Goal: Transaction & Acquisition: Purchase product/service

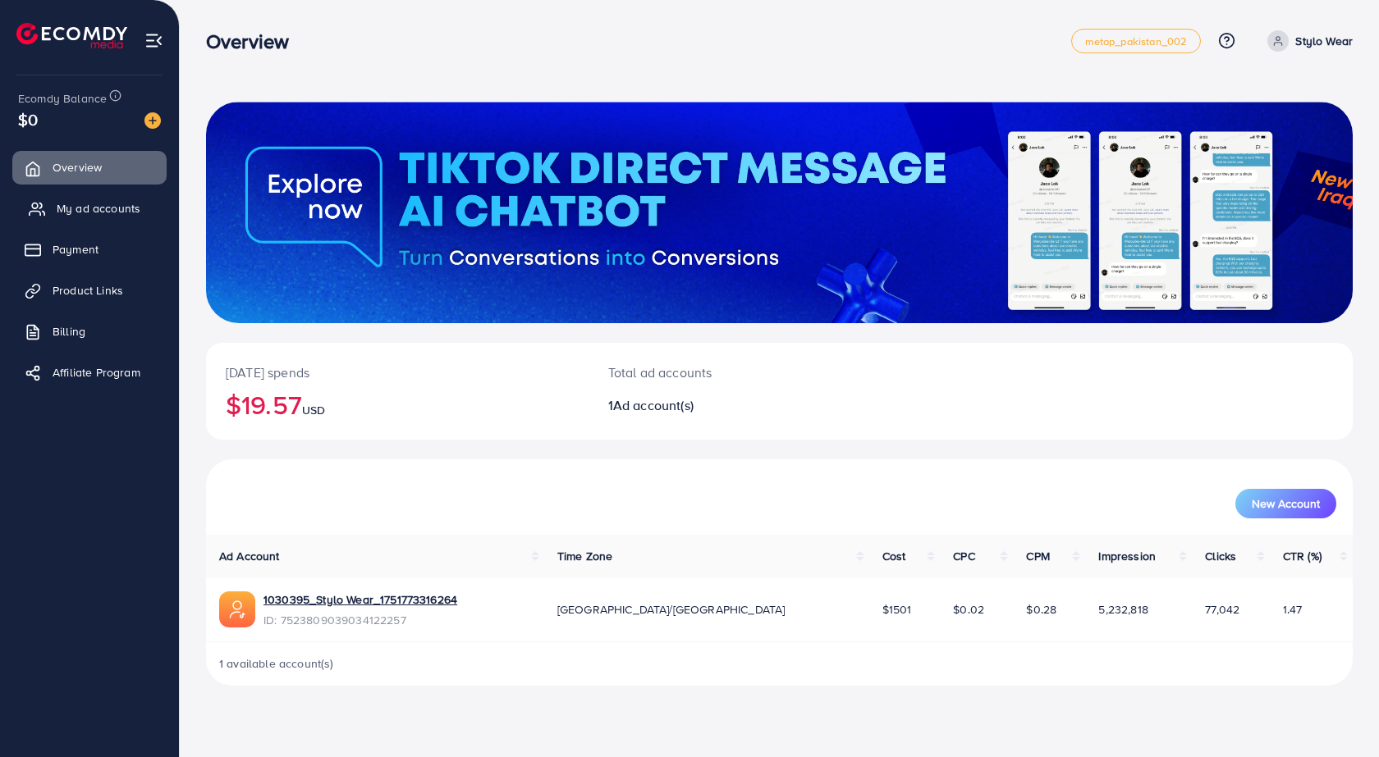
click at [129, 200] on span "My ad accounts" at bounding box center [99, 208] width 84 height 16
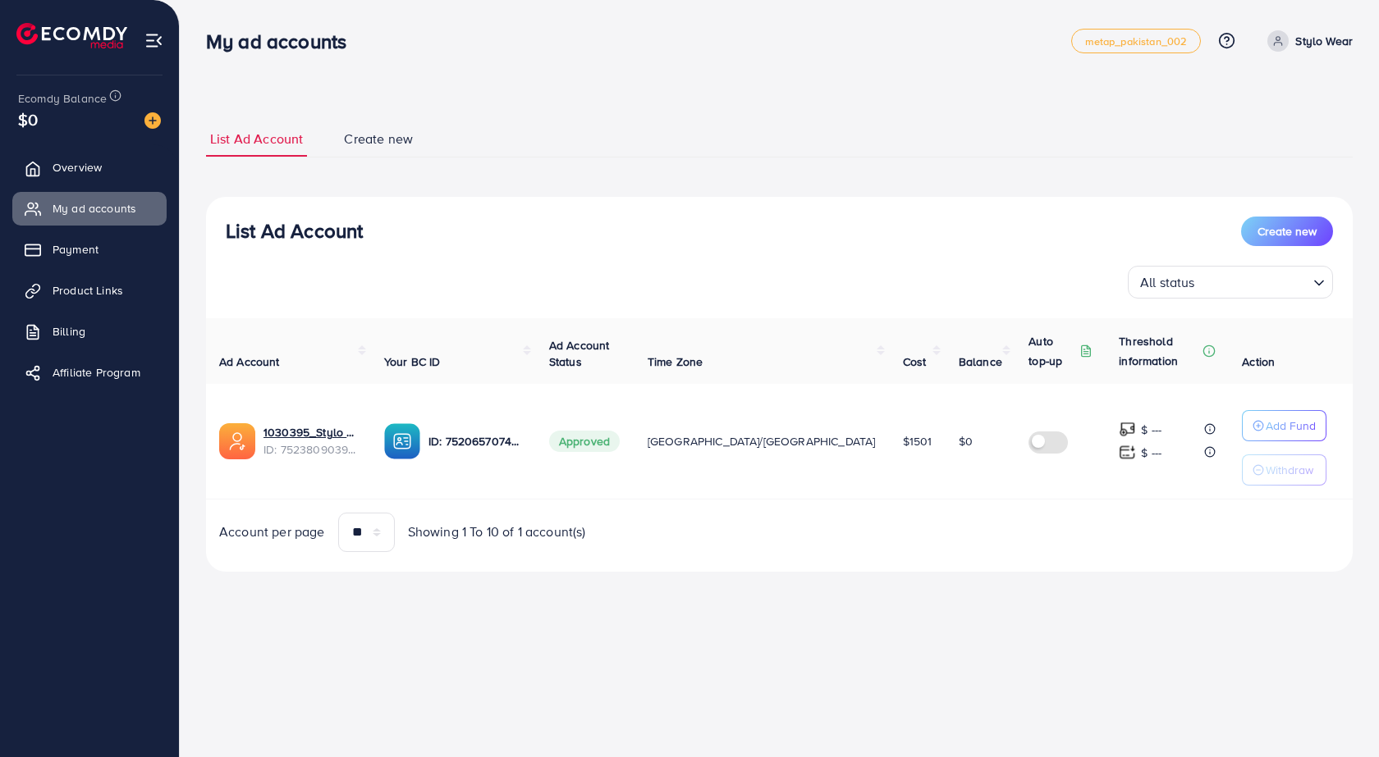
click at [674, 4] on div "List Ad Account Create new List Ad Account Create new All status Loading... Ad …" at bounding box center [779, 309] width 1199 height 618
click at [96, 245] on span "Payment" at bounding box center [80, 249] width 46 height 16
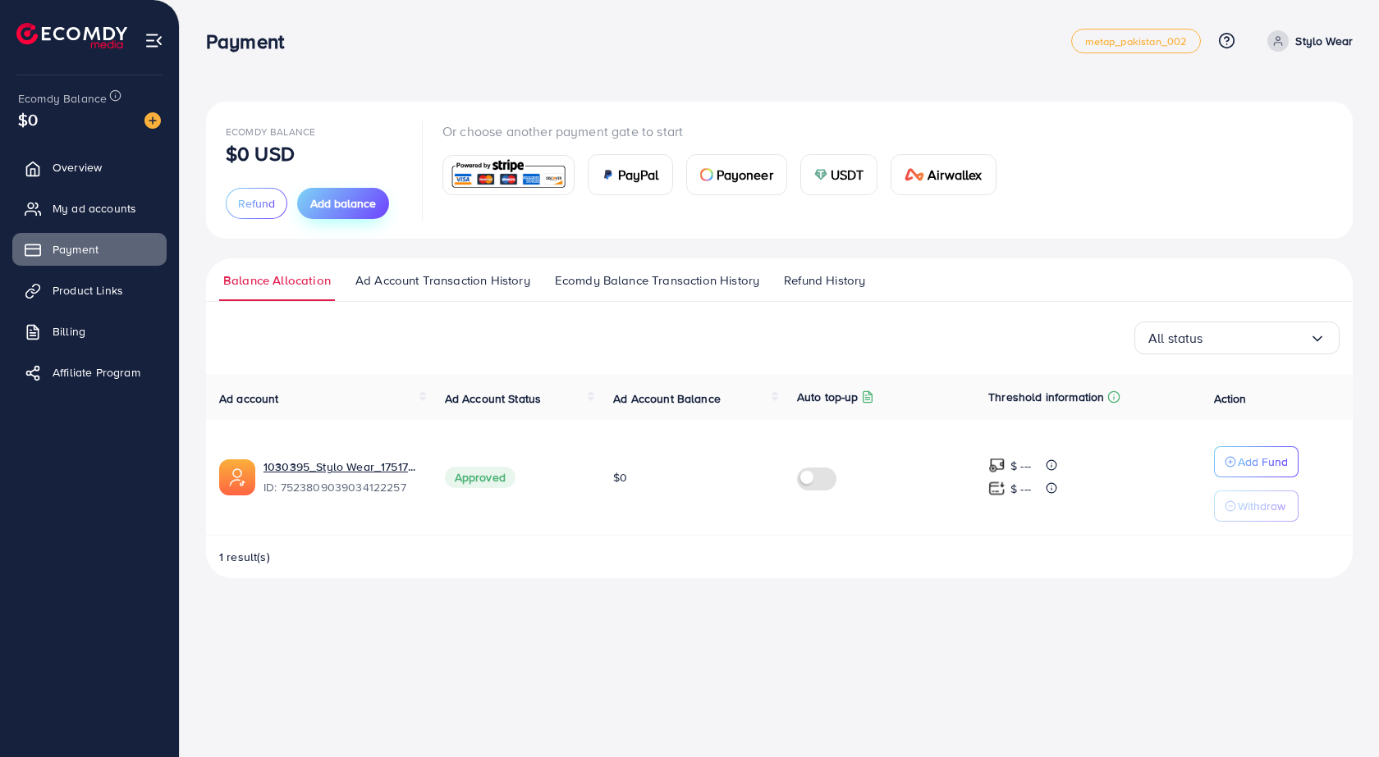
click at [366, 193] on button "Add balance" at bounding box center [343, 203] width 92 height 31
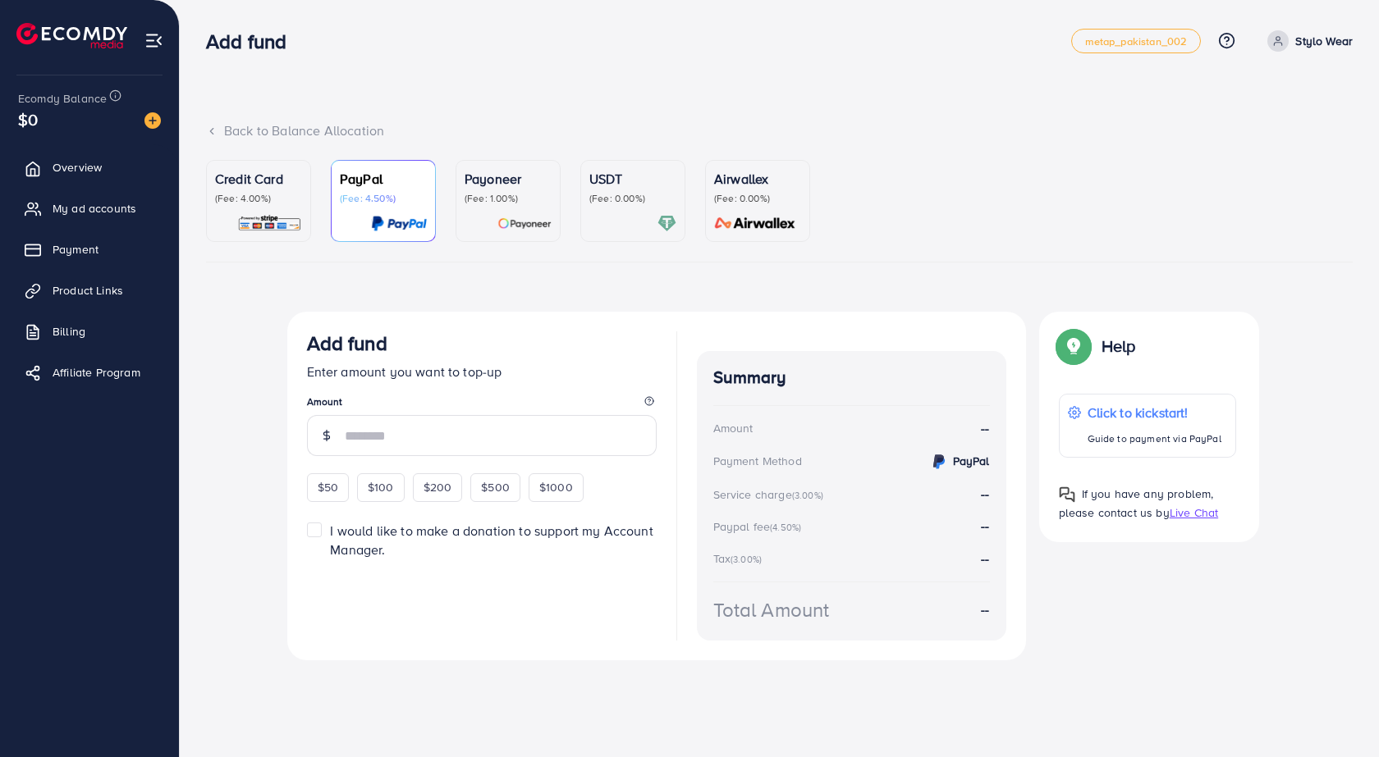
click at [267, 224] on img at bounding box center [269, 223] width 65 height 19
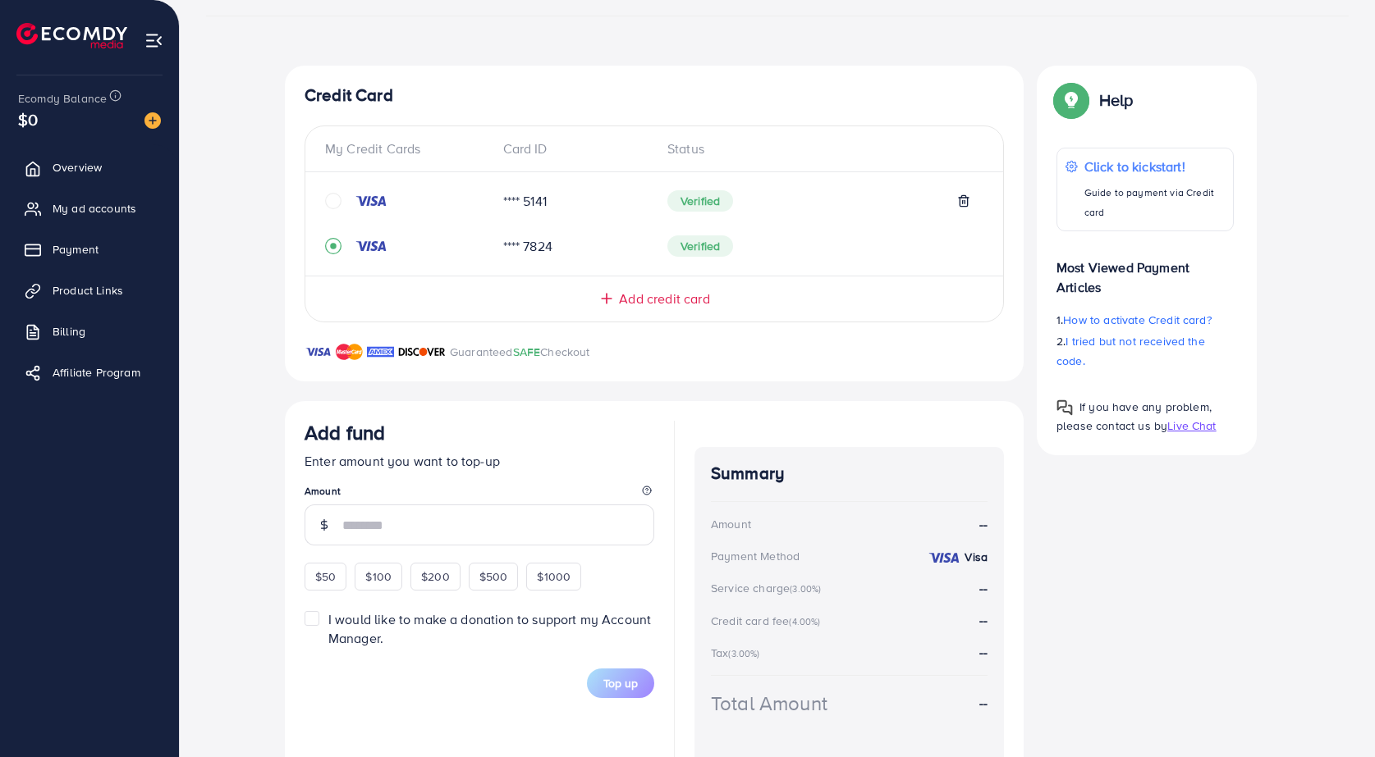
scroll to position [309, 0]
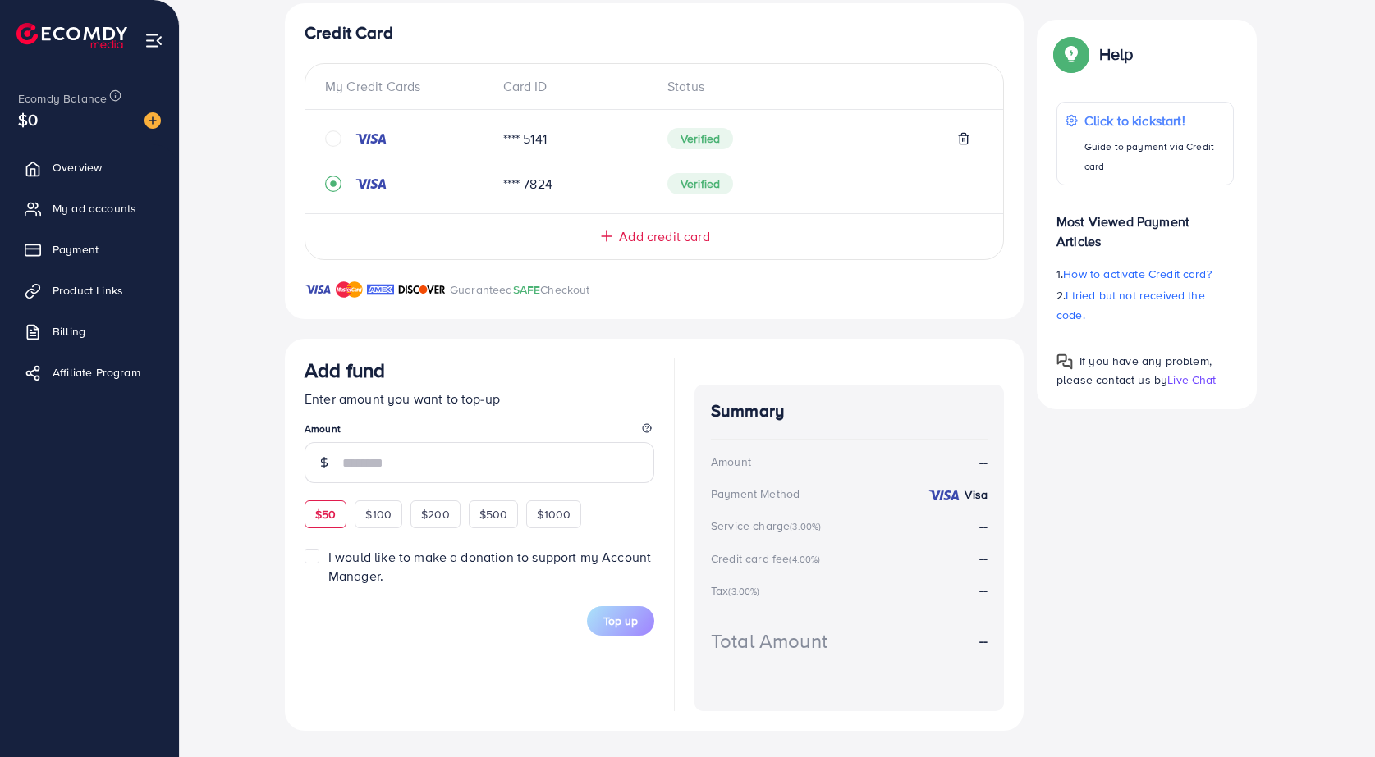
click at [331, 512] on span "$50" at bounding box center [325, 514] width 21 height 16
type input "**"
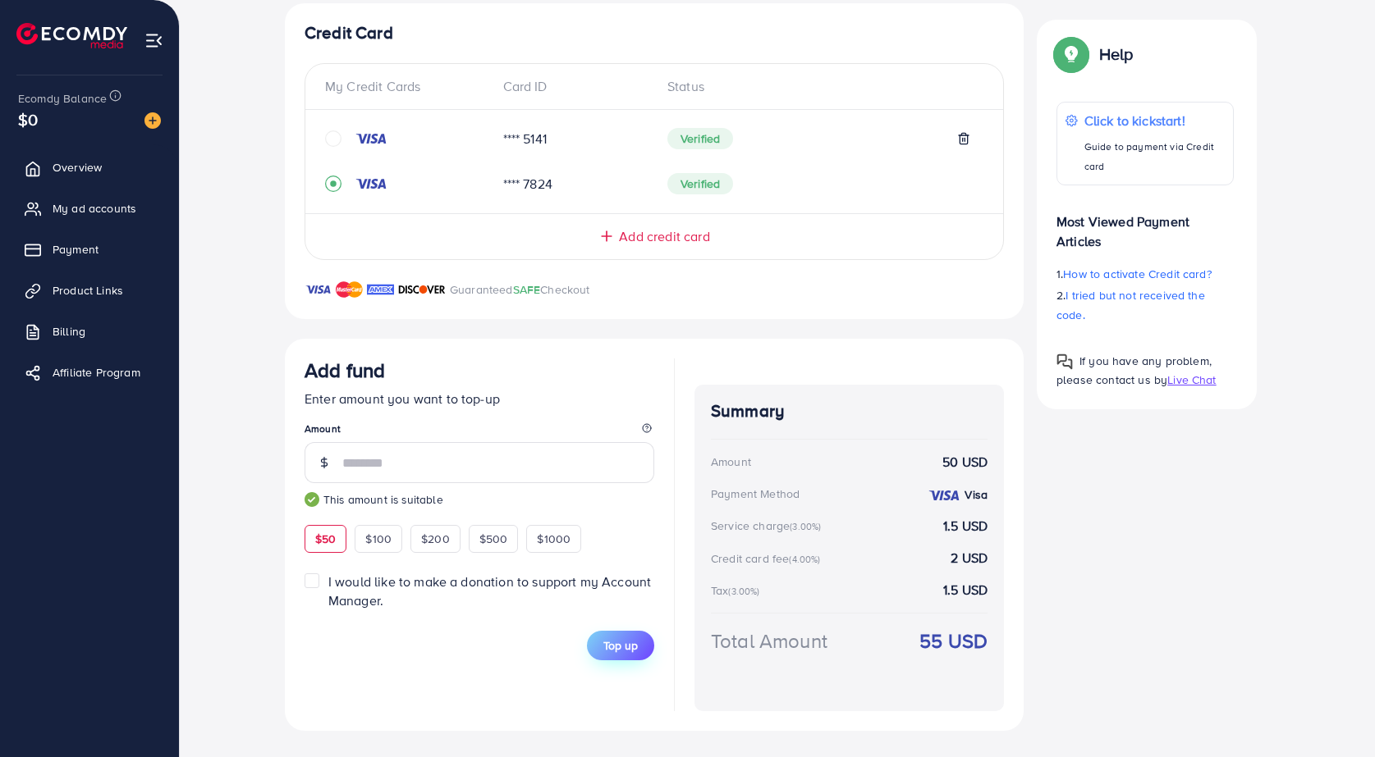
click at [619, 648] on span "Top up" at bounding box center [620, 646] width 34 height 16
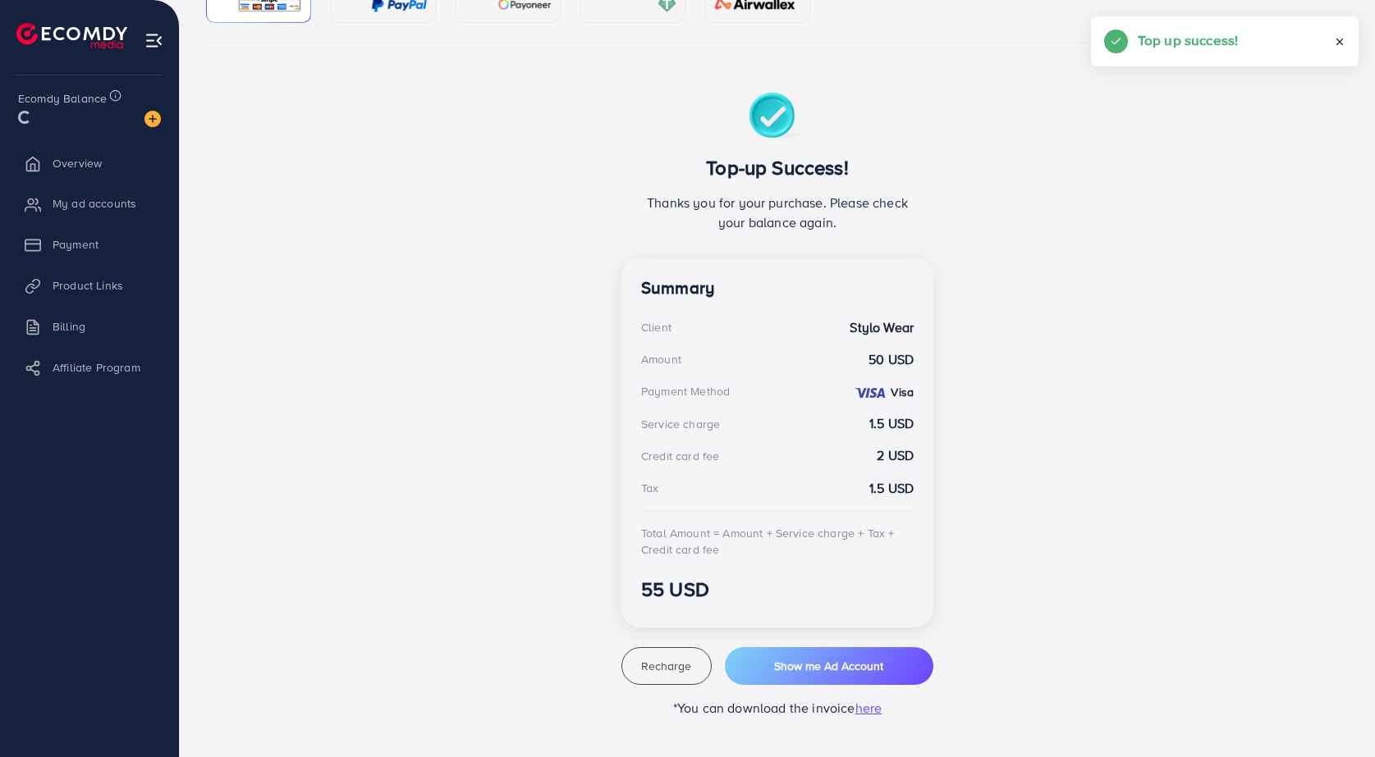
scroll to position [219, 0]
click at [111, 198] on link "My ad accounts" at bounding box center [89, 208] width 154 height 33
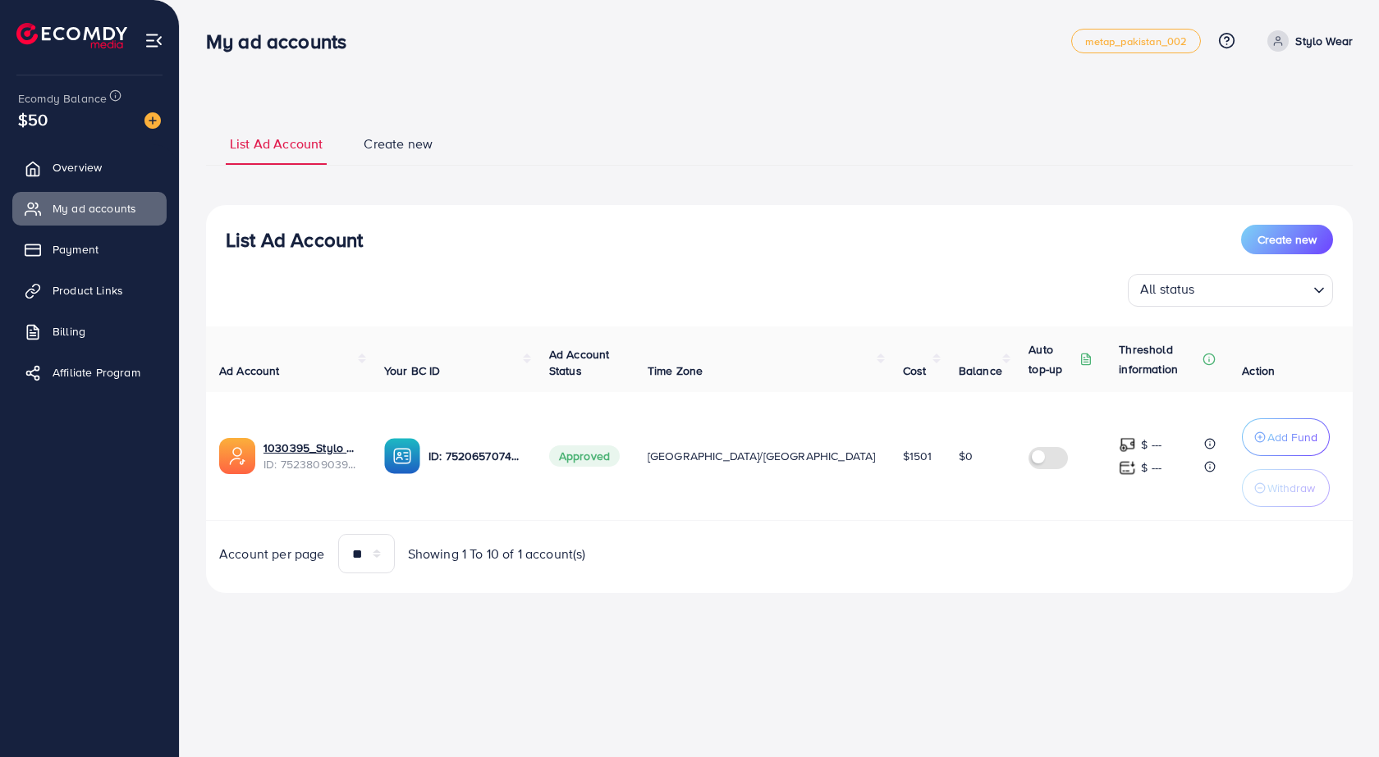
click at [1262, 416] on td "Add Fund Withdraw" at bounding box center [1290, 456] width 124 height 129
click at [1261, 422] on button "Add Fund" at bounding box center [1286, 438] width 88 height 38
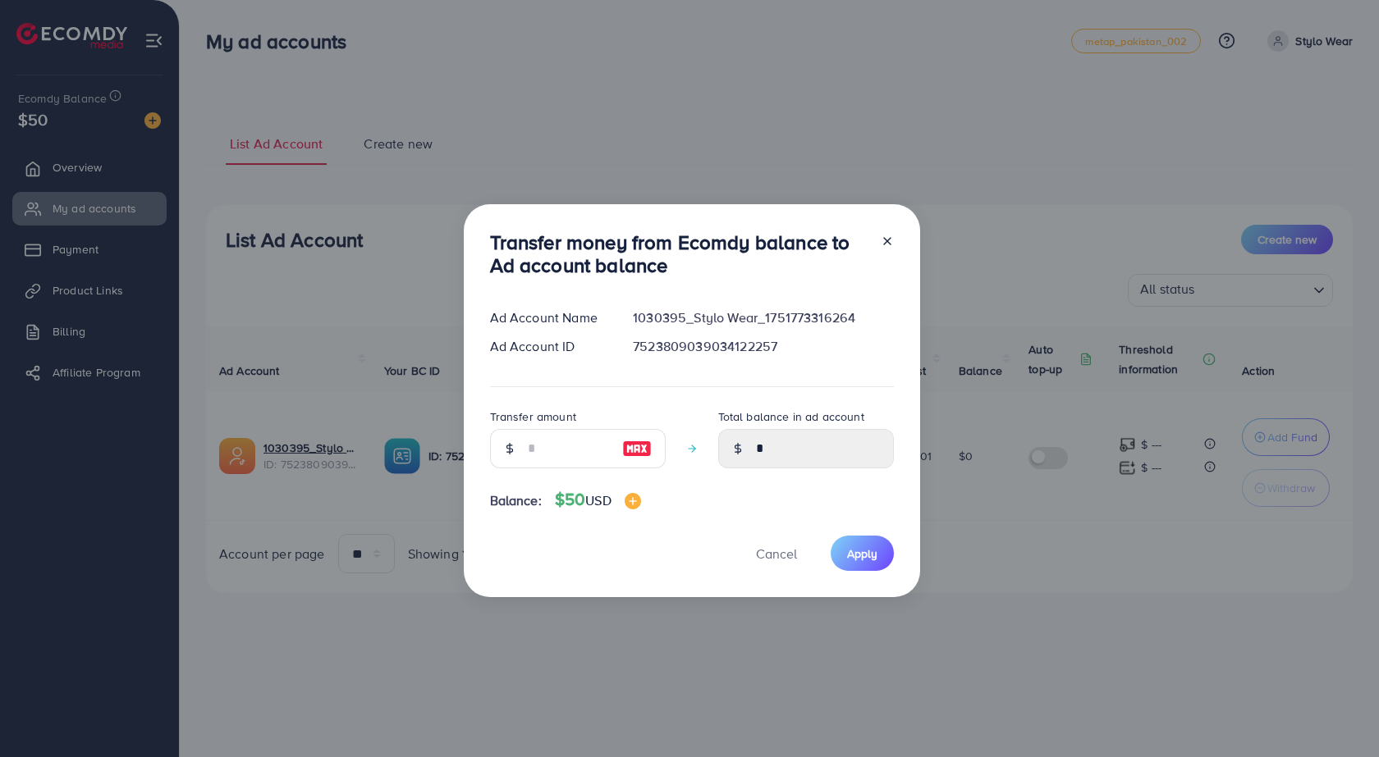
click at [626, 463] on div at bounding box center [637, 448] width 57 height 39
click at [629, 455] on img at bounding box center [637, 449] width 30 height 20
type input "**"
type input "*****"
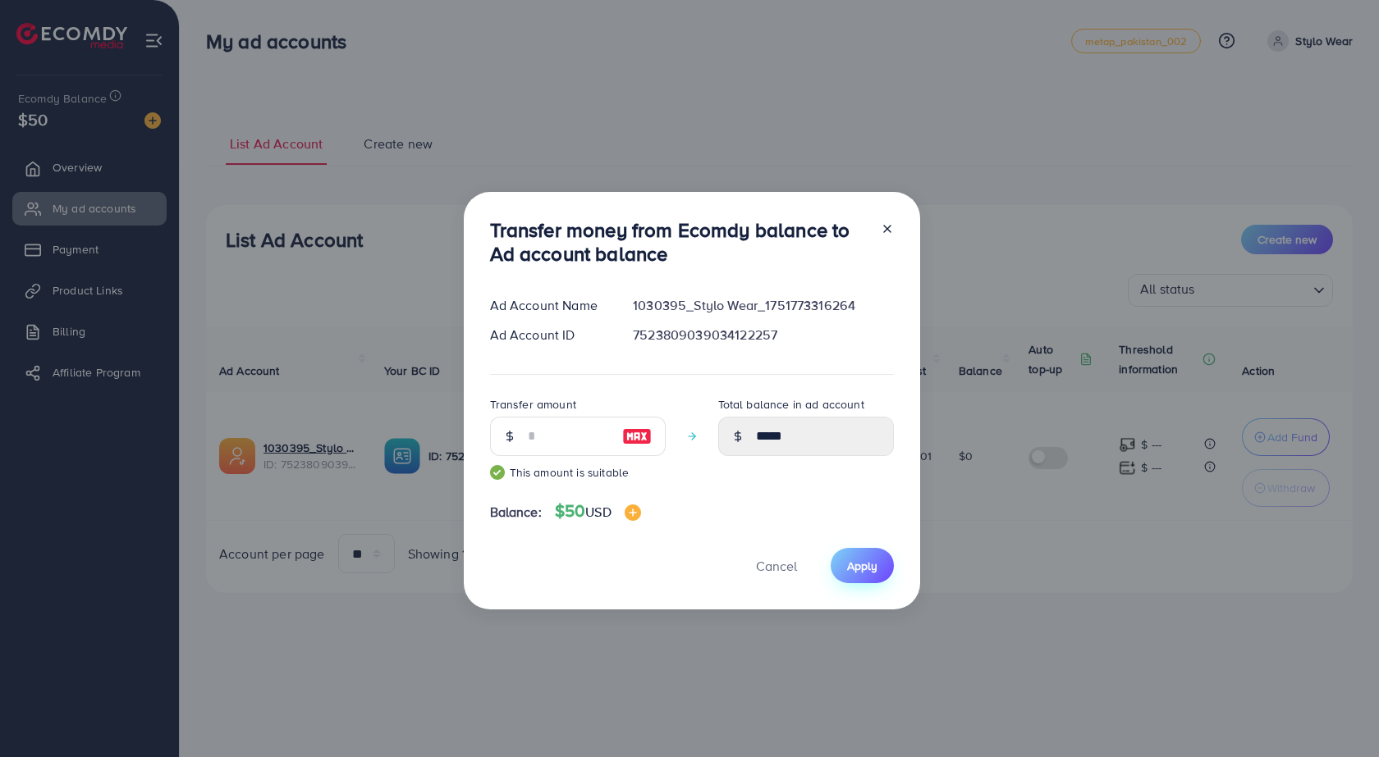
click at [871, 579] on button "Apply" at bounding box center [861, 565] width 63 height 35
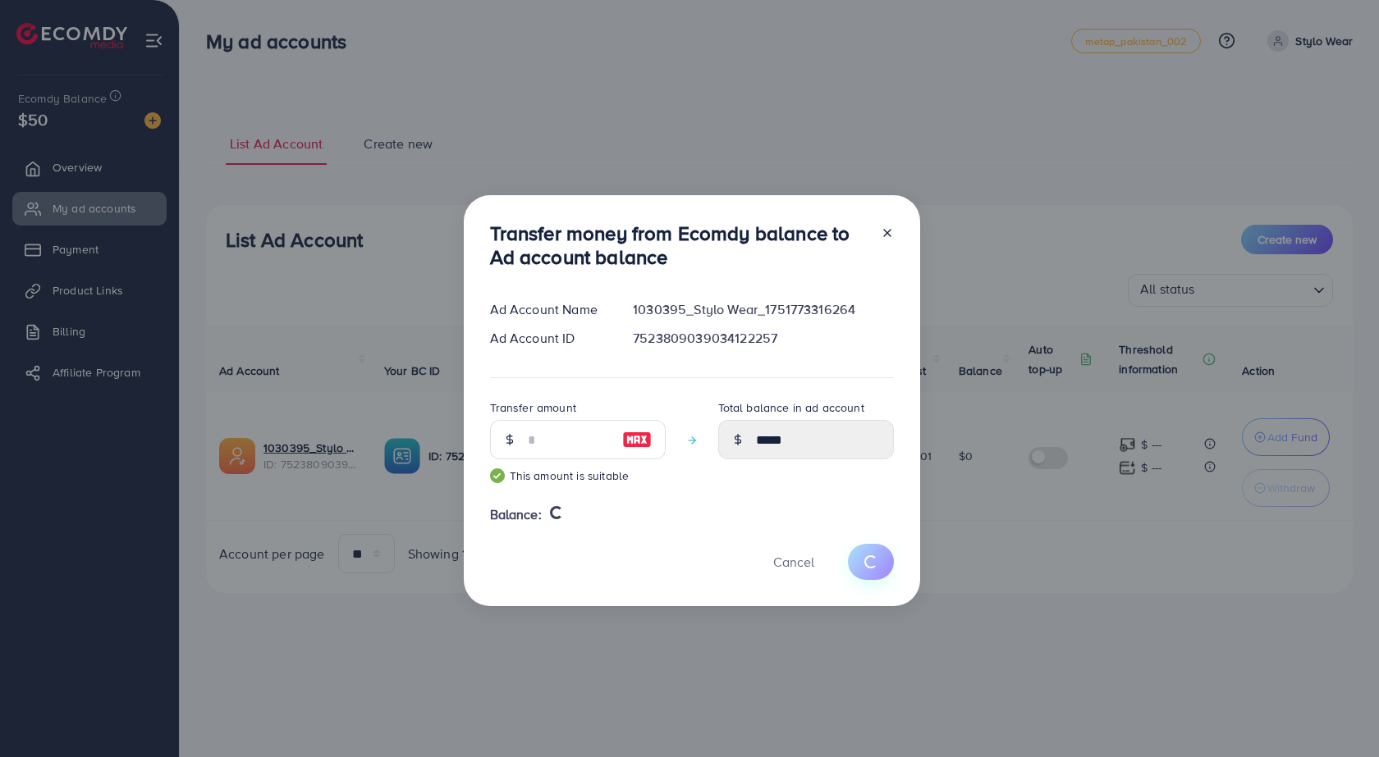
type input "*"
